Goal: Task Accomplishment & Management: Manage account settings

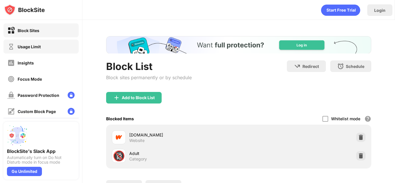
click at [35, 47] on div "Usage Limit" at bounding box center [29, 46] width 23 height 5
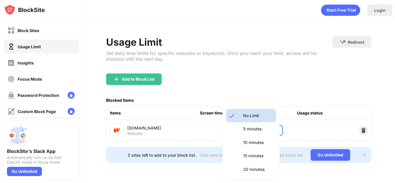
click at [267, 130] on body "Block Sites Usage Limit Insights Focus Mode Password Protection Custom Block Pa…" at bounding box center [197, 91] width 395 height 183
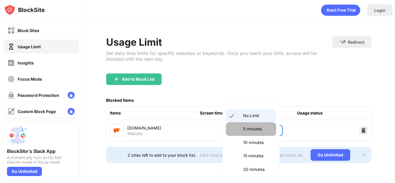
click at [258, 130] on p "5 minutes" at bounding box center [258, 129] width 30 height 6
type input "*"
